Goal: Task Accomplishment & Management: Use online tool/utility

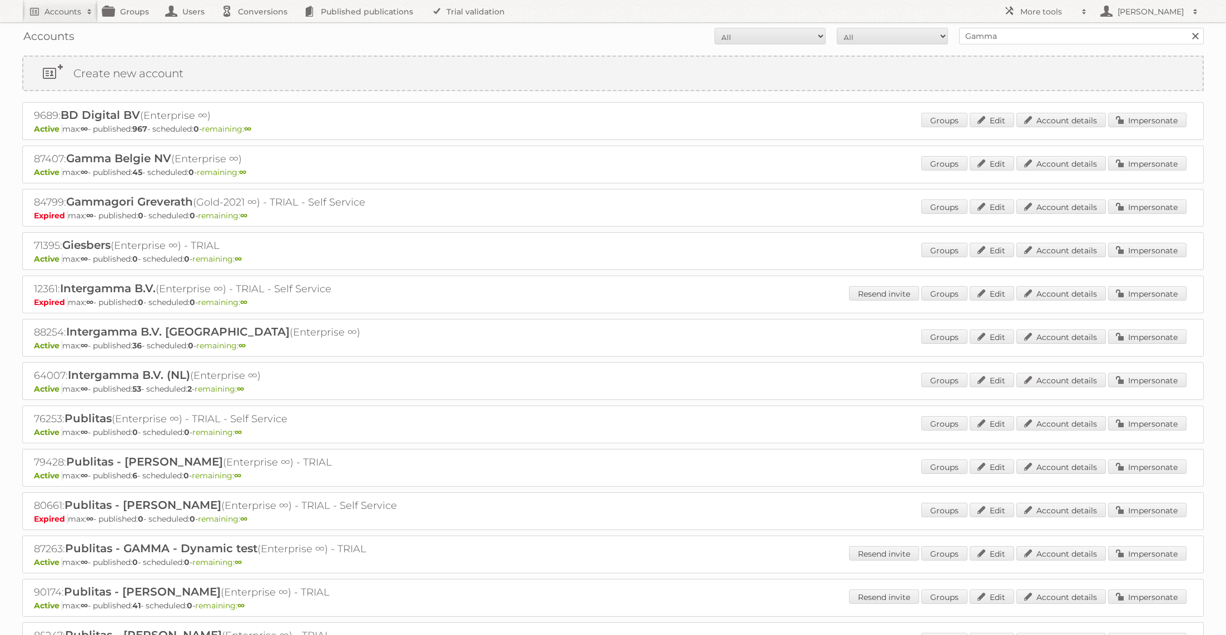
click at [1008, 46] on div "Accounts All Active Expired Pending All Paid Trials Self service Gamma Search" at bounding box center [612, 36] width 1181 height 28
click at [1007, 40] on input "Gamma" at bounding box center [1081, 36] width 245 height 17
type input "Action PIA"
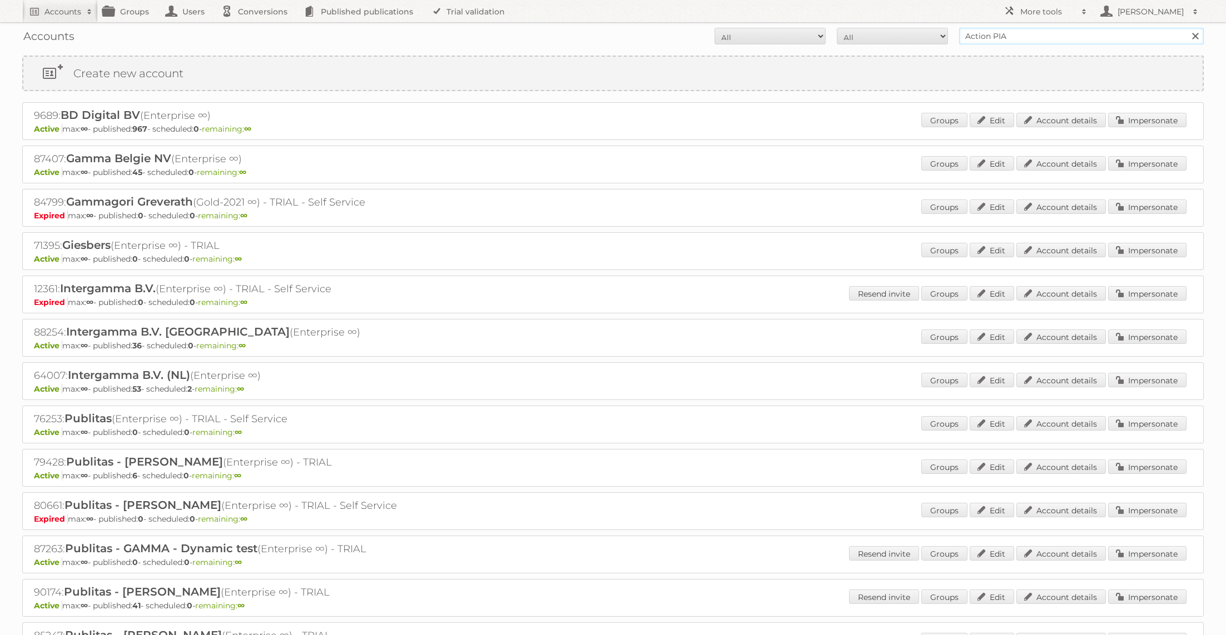
click at [1186, 28] on input "Search" at bounding box center [1194, 36] width 17 height 17
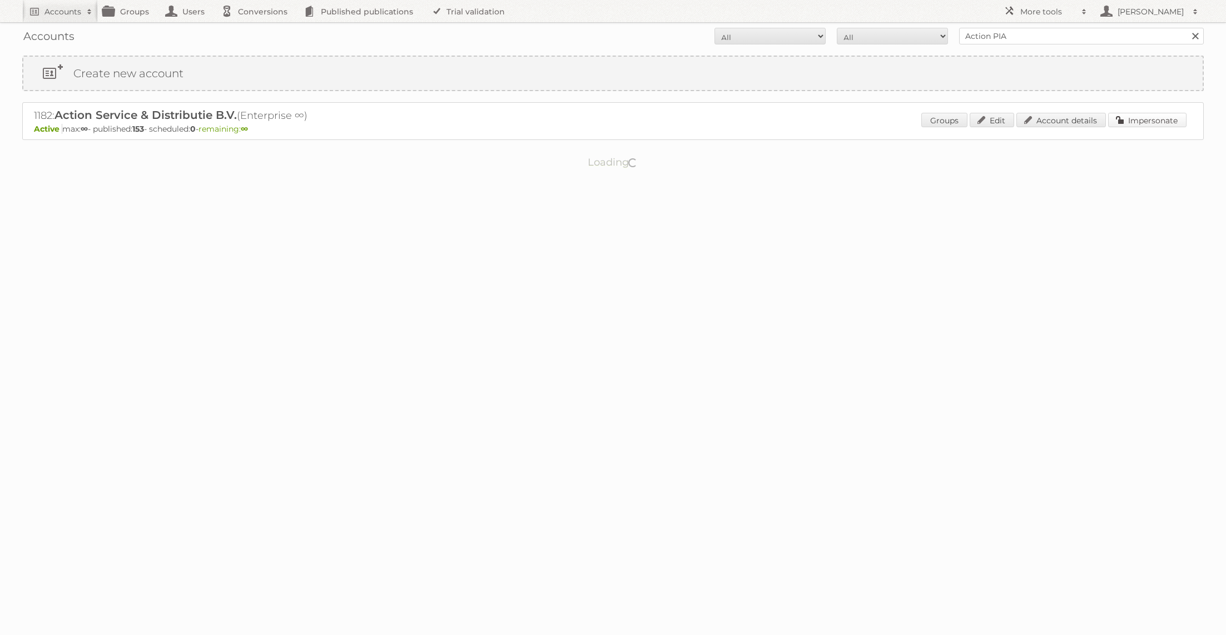
click at [1150, 123] on link "Impersonate" at bounding box center [1147, 120] width 78 height 14
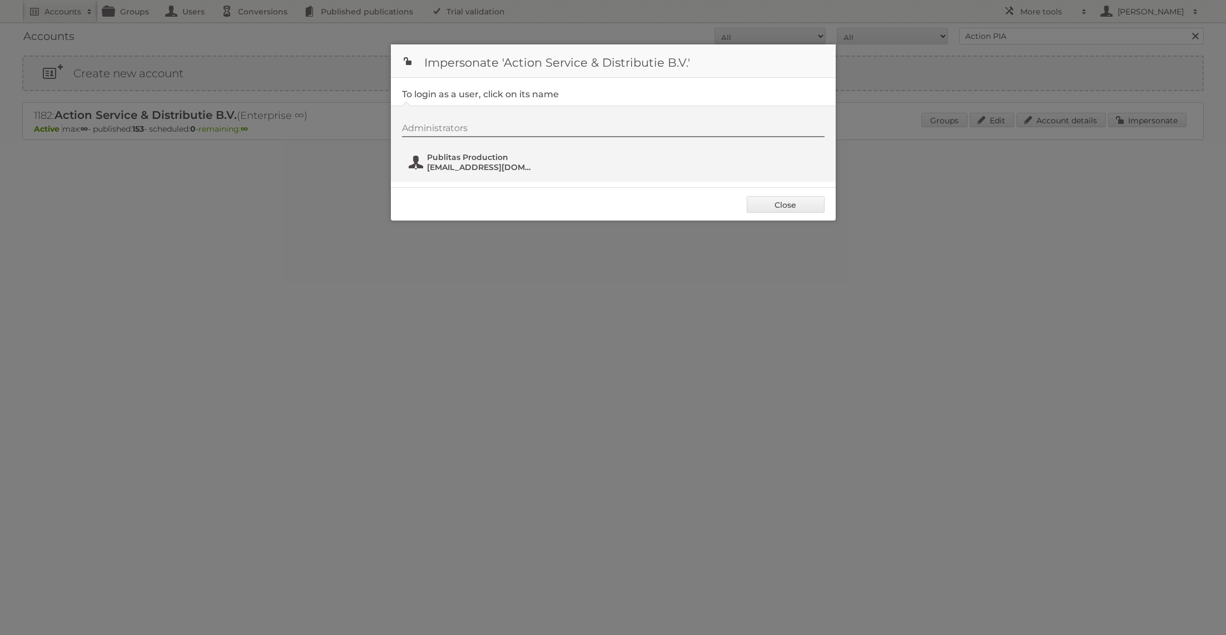
click at [439, 165] on span "[EMAIL_ADDRESS][DOMAIN_NAME]" at bounding box center [481, 167] width 108 height 10
